Goal: Information Seeking & Learning: Learn about a topic

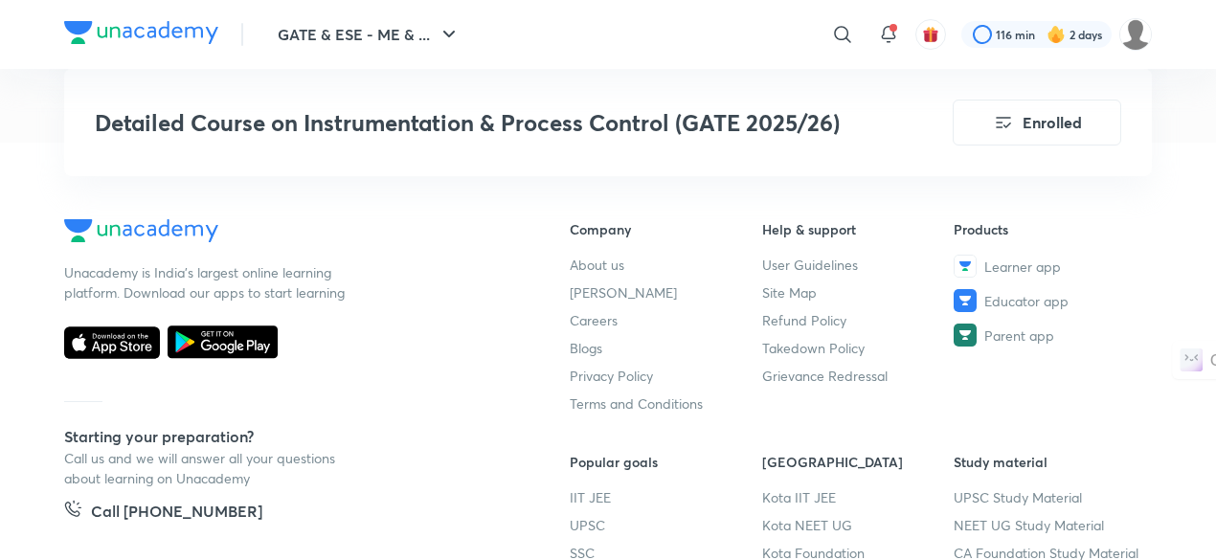
scroll to position [8229, 0]
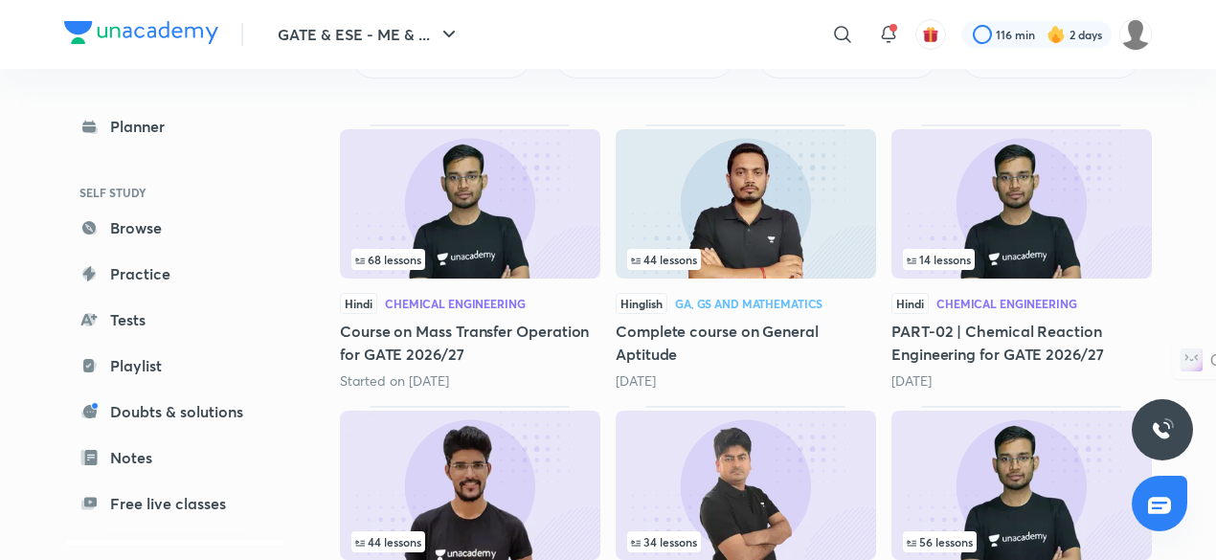
scroll to position [250, 0]
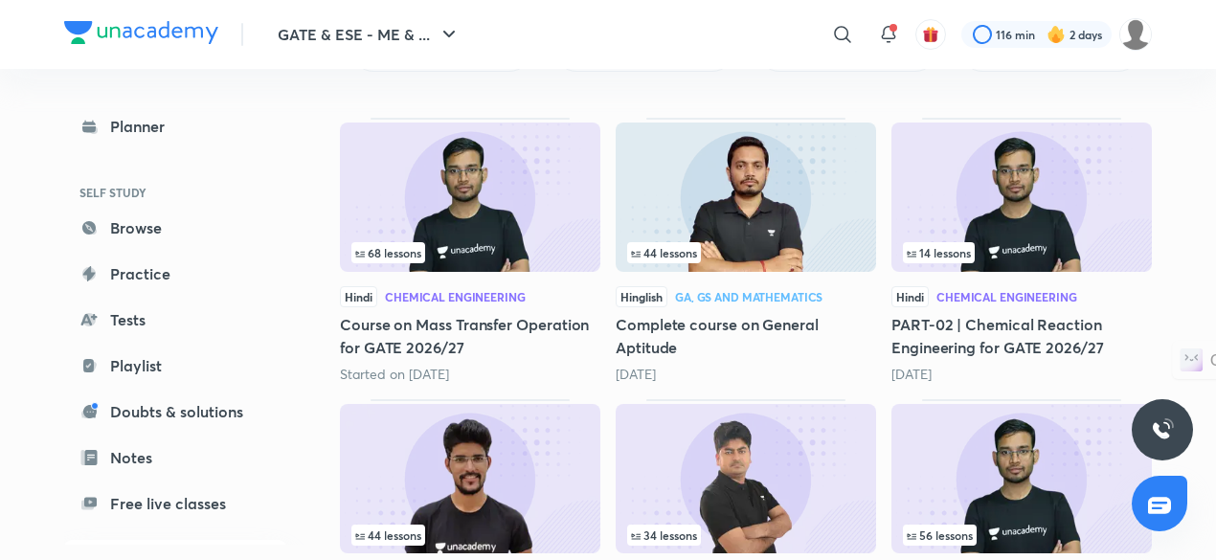
click at [557, 195] on img at bounding box center [470, 197] width 260 height 149
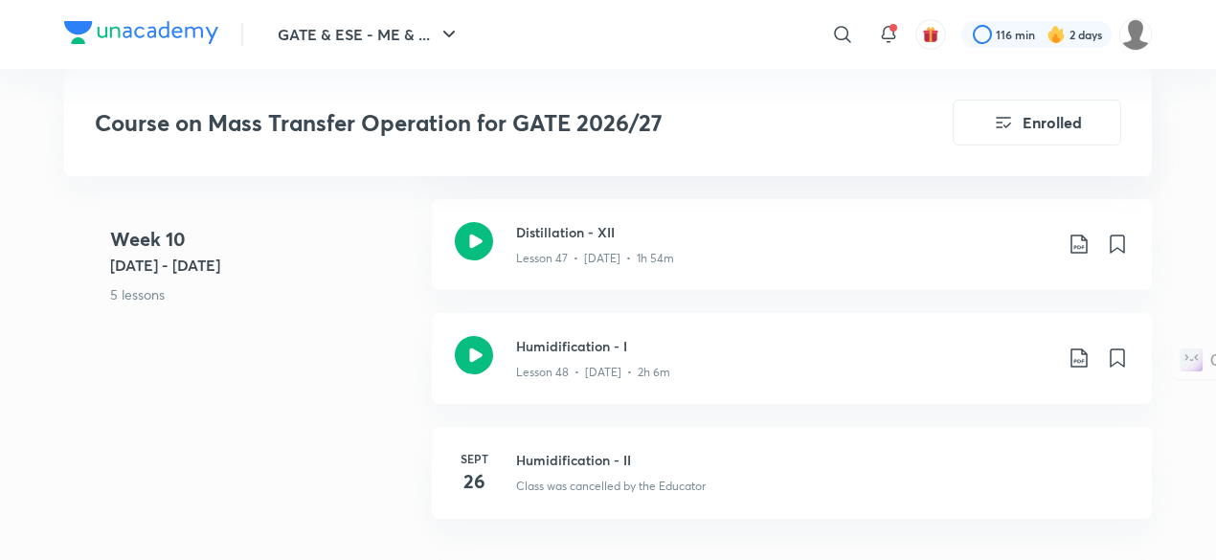
scroll to position [7325, 0]
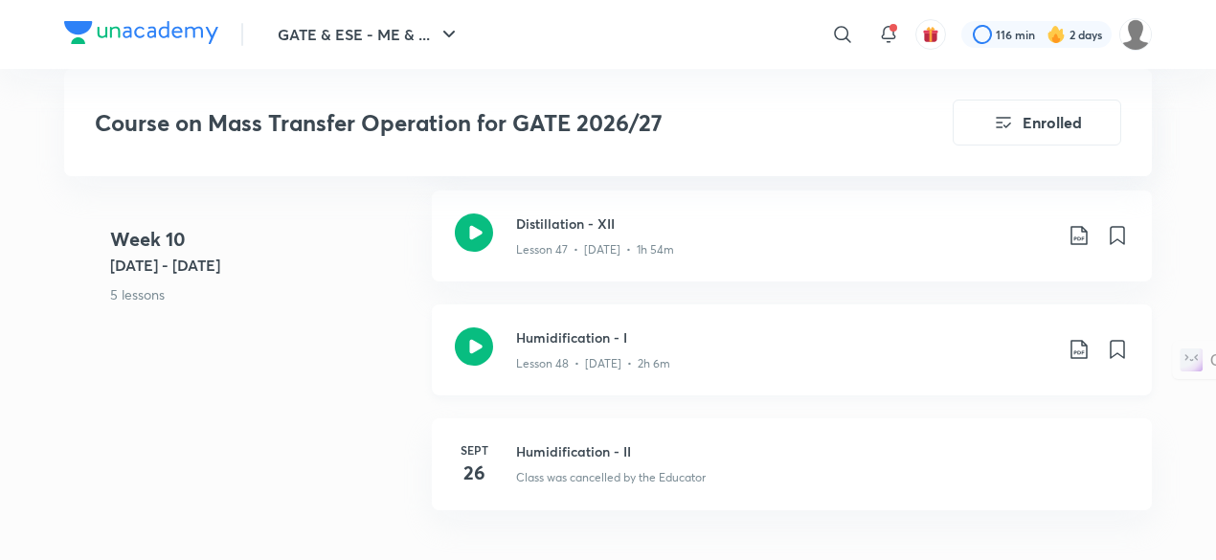
click at [730, 361] on div "Lesson 48 • [DATE] • 2h 6m" at bounding box center [784, 360] width 536 height 25
